Goal: Task Accomplishment & Management: Manage account settings

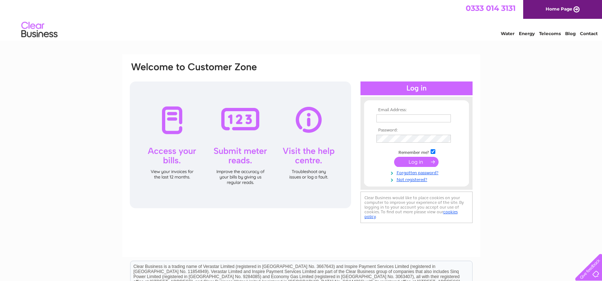
type input "[EMAIL_ADDRESS][DOMAIN_NAME]"
click at [412, 162] on input "submit" at bounding box center [416, 162] width 44 height 10
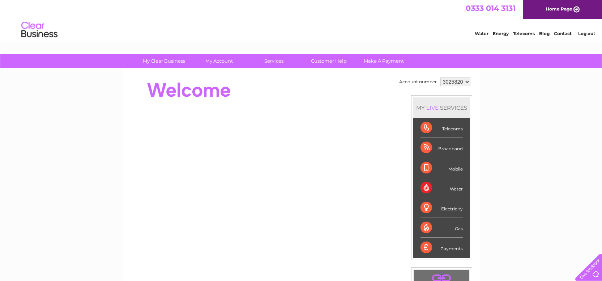
click at [440, 145] on div "Broadband" at bounding box center [441, 148] width 42 height 20
click at [425, 147] on div "Broadband" at bounding box center [441, 148] width 42 height 20
click at [458, 148] on div "Broadband" at bounding box center [441, 148] width 42 height 20
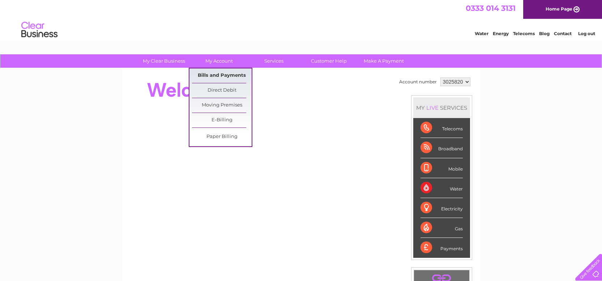
click at [221, 74] on link "Bills and Payments" at bounding box center [222, 75] width 60 height 14
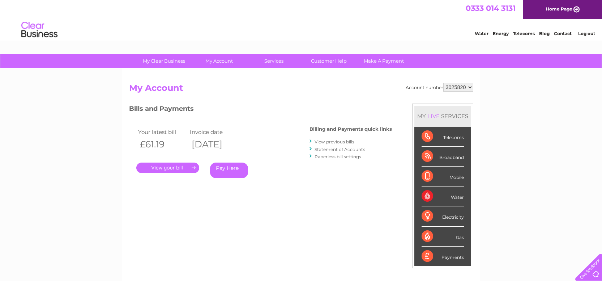
click at [189, 166] on link "." at bounding box center [167, 167] width 63 height 10
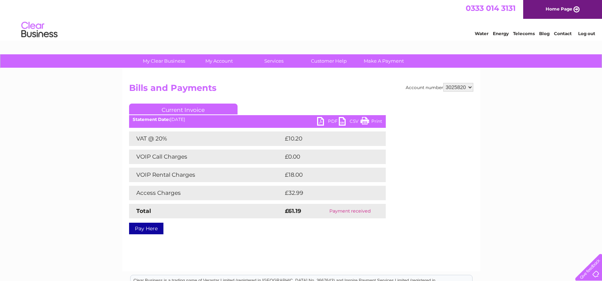
click at [332, 121] on link "PDF" at bounding box center [328, 122] width 22 height 10
click at [467, 88] on select "3025820" at bounding box center [458, 87] width 30 height 9
